Goal: Book appointment/travel/reservation

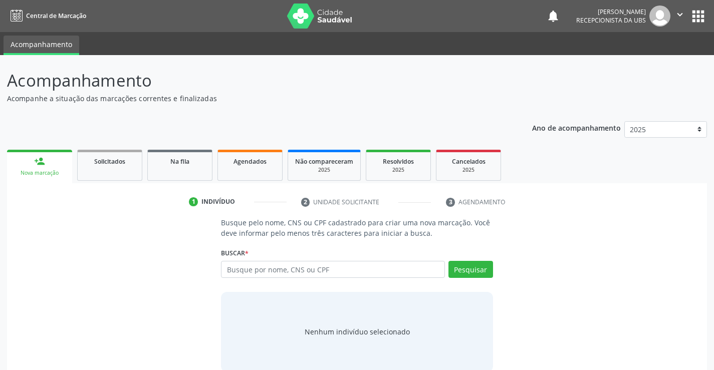
drag, startPoint x: 240, startPoint y: 270, endPoint x: 245, endPoint y: 255, distance: 16.2
click at [241, 270] on input "text" at bounding box center [333, 269] width 224 height 17
click at [249, 268] on input "text" at bounding box center [333, 269] width 224 height 17
type input "francicleide [PERSON_NAME]"
click at [476, 267] on button "Pesquisar" at bounding box center [471, 269] width 45 height 17
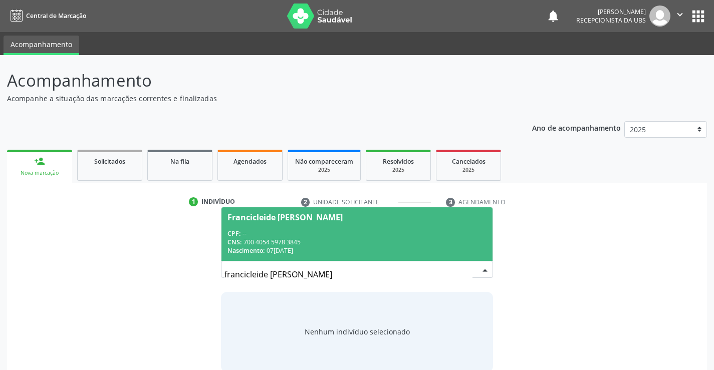
click at [293, 233] on div "CPF: --" at bounding box center [357, 234] width 259 height 9
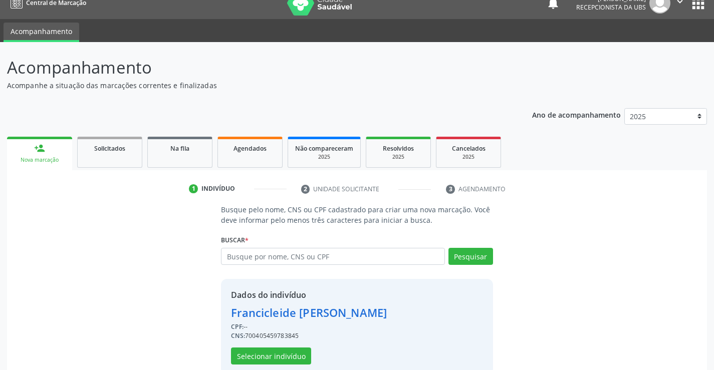
scroll to position [20, 0]
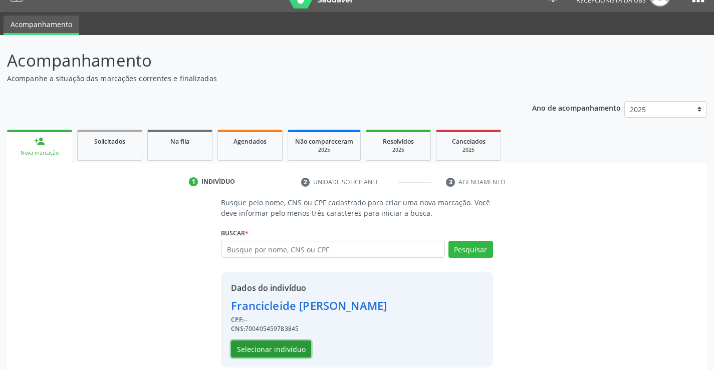
click at [287, 343] on button "Selecionar indivíduo" at bounding box center [271, 349] width 80 height 17
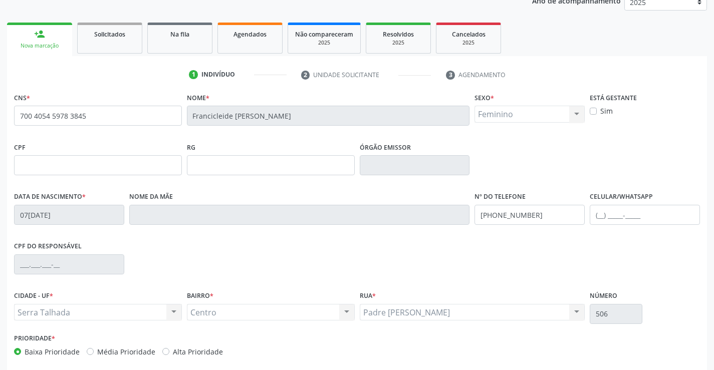
scroll to position [173, 0]
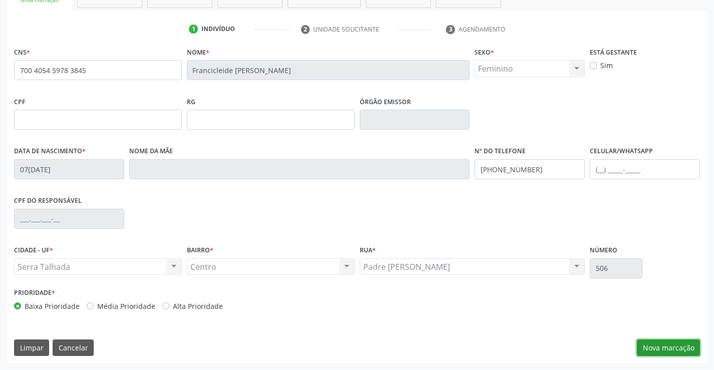
click at [680, 346] on button "Nova marcação" at bounding box center [668, 348] width 63 height 17
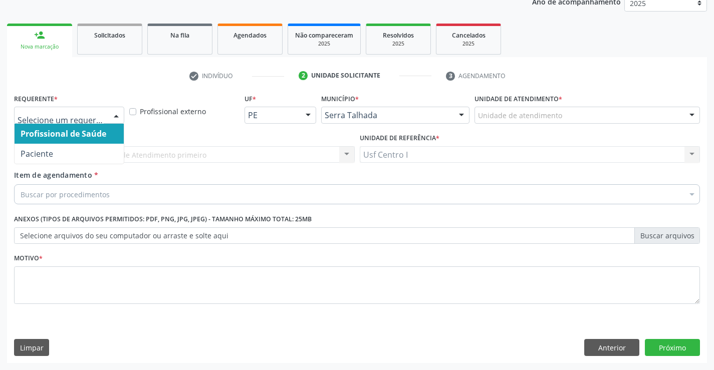
click at [110, 117] on div at bounding box center [116, 115] width 15 height 17
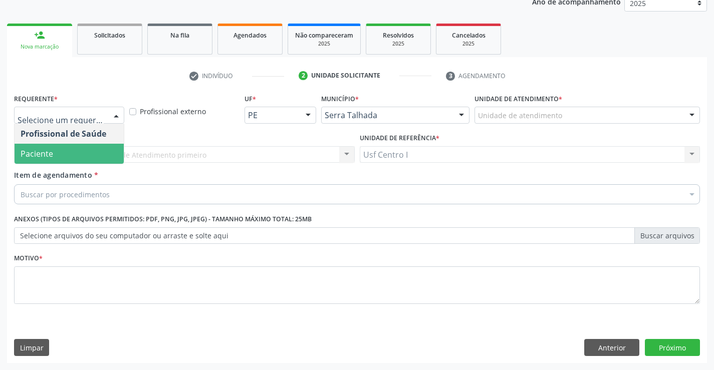
click at [78, 152] on span "Paciente" at bounding box center [69, 154] width 109 height 20
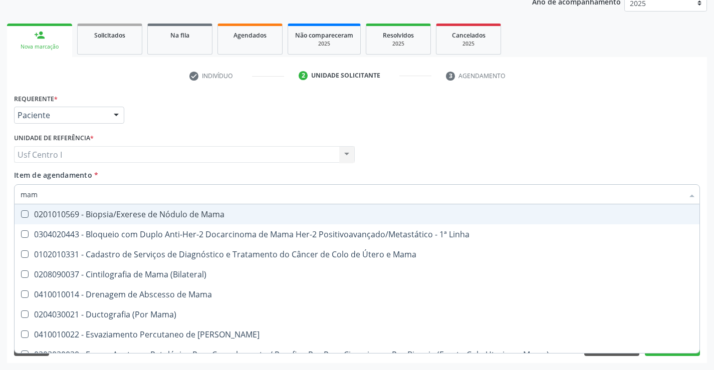
type input "mamo"
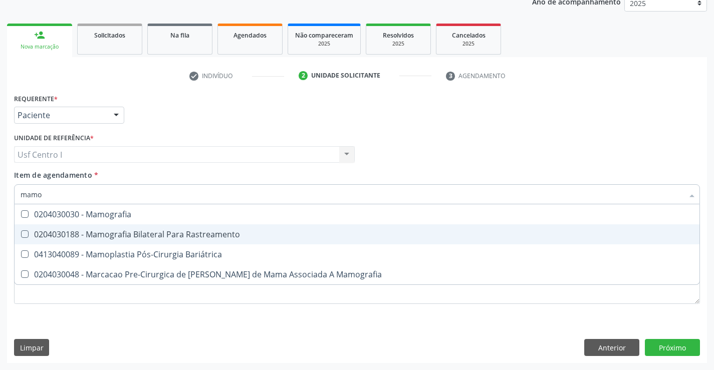
click at [25, 232] on Rastreamento at bounding box center [25, 235] width 8 height 8
click at [21, 232] on Rastreamento "checkbox" at bounding box center [18, 234] width 7 height 7
checkbox Rastreamento "true"
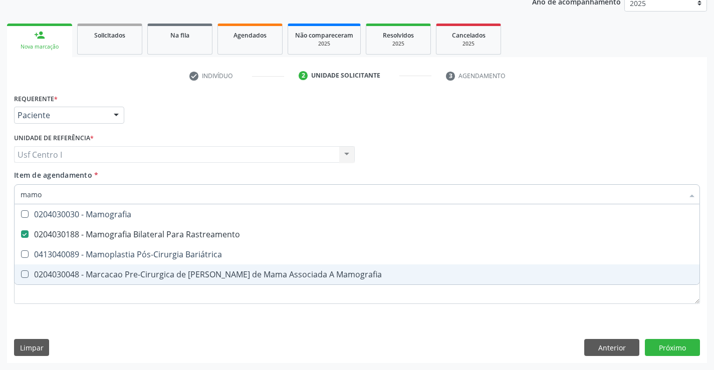
click at [99, 315] on div "Requerente * Paciente Profissional de Saúde Paciente Nenhum resultado encontrad…" at bounding box center [357, 204] width 686 height 227
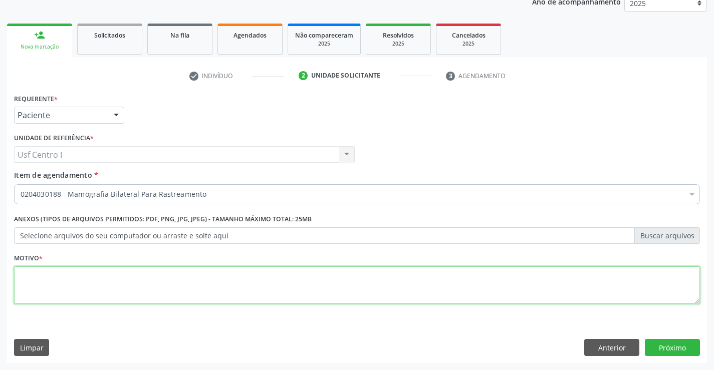
click at [28, 276] on textarea at bounding box center [357, 286] width 686 height 38
type textarea ","
click at [688, 345] on button "Próximo" at bounding box center [672, 347] width 55 height 17
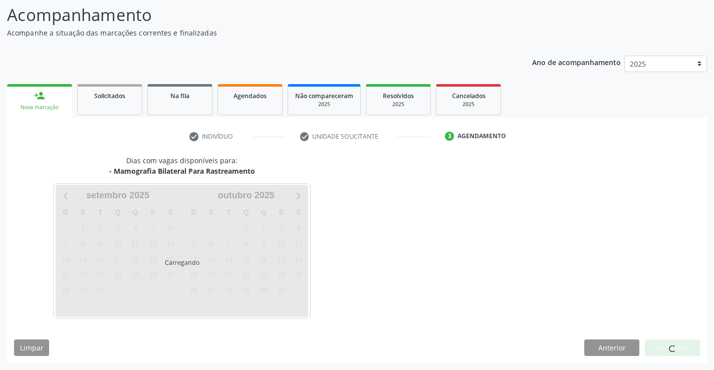
scroll to position [66, 0]
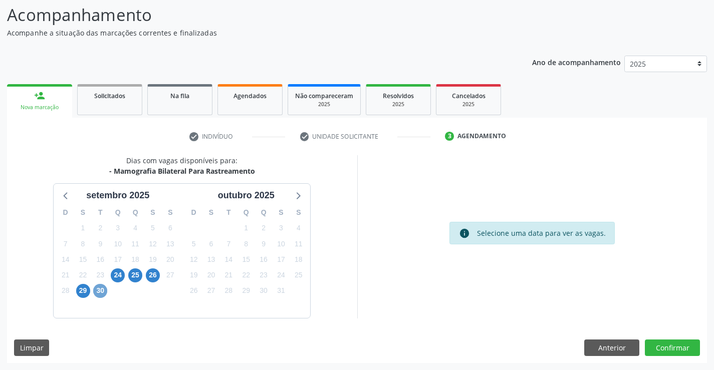
click at [102, 292] on span "30" at bounding box center [100, 291] width 14 height 14
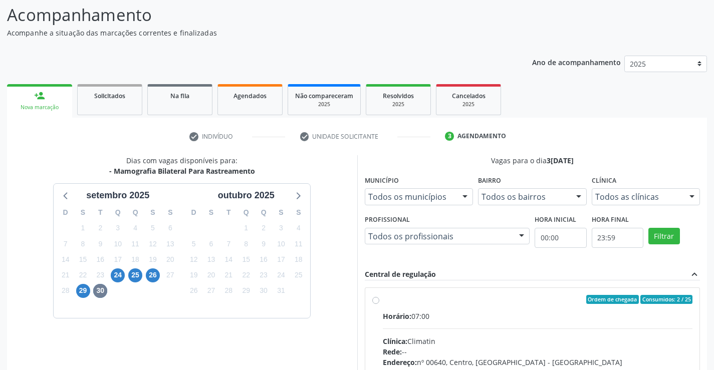
click at [383, 301] on label "Ordem de chegada Consumidos: 2 / 25 Horário: 07:00 Clínica: Climatin Rede: -- E…" at bounding box center [538, 372] width 310 height 154
click at [373, 301] on input "Ordem de chegada Consumidos: 2 / 25 Horário: 07:00 Clínica: Climatin Rede: -- E…" at bounding box center [375, 299] width 7 height 9
radio input "true"
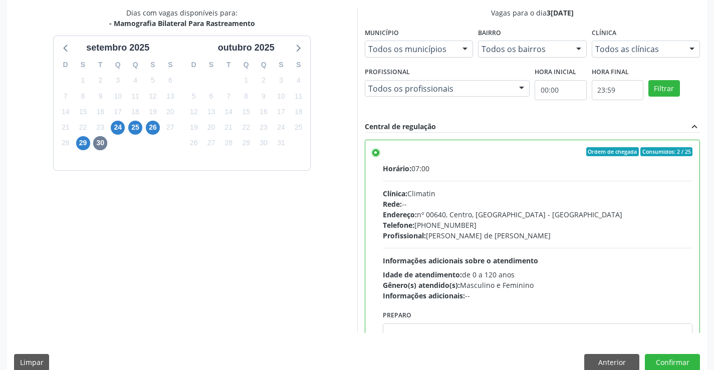
scroll to position [229, 0]
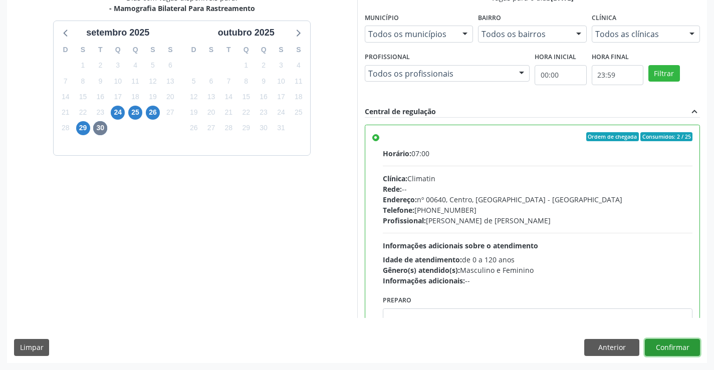
click at [671, 351] on button "Confirmar" at bounding box center [672, 347] width 55 height 17
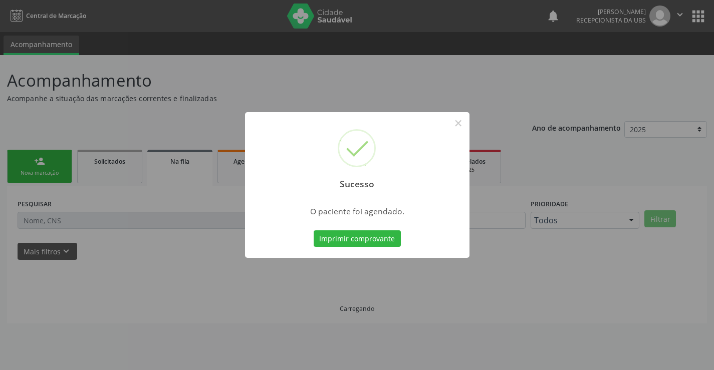
scroll to position [0, 0]
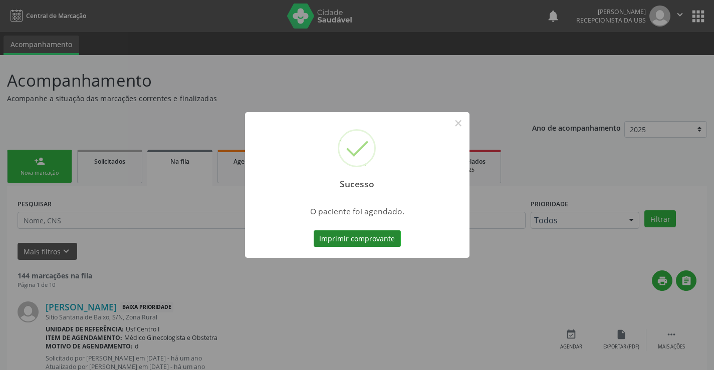
click at [362, 236] on button "Imprimir comprovante" at bounding box center [357, 239] width 87 height 17
